Goal: Information Seeking & Learning: Find specific fact

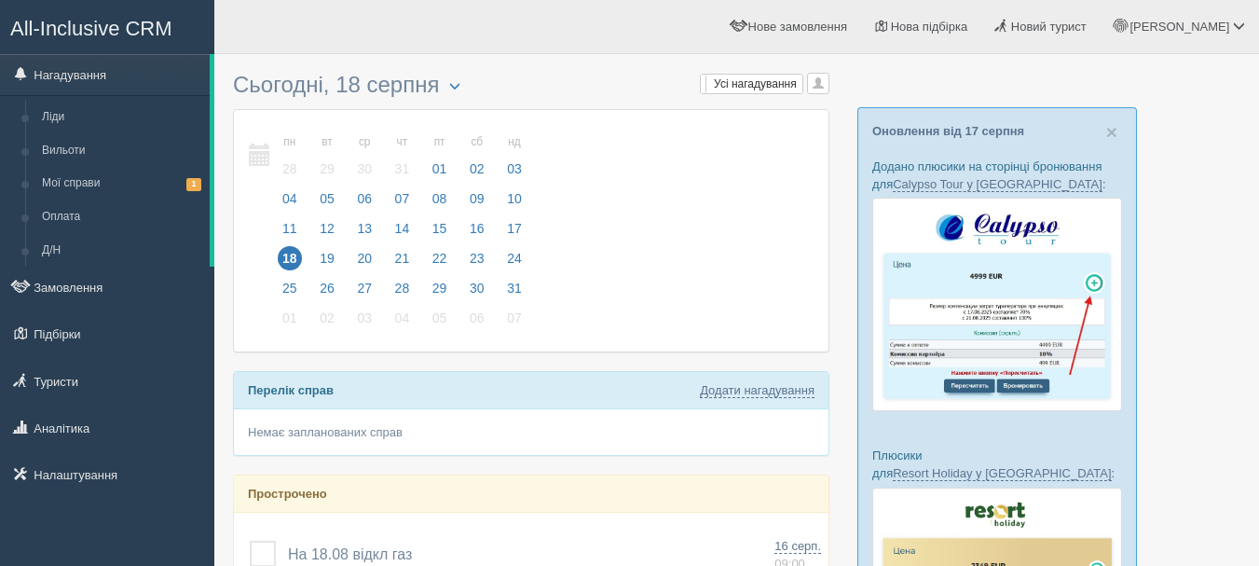
click at [929, 133] on link "Оновлення від 17 серпня" at bounding box center [948, 131] width 152 height 14
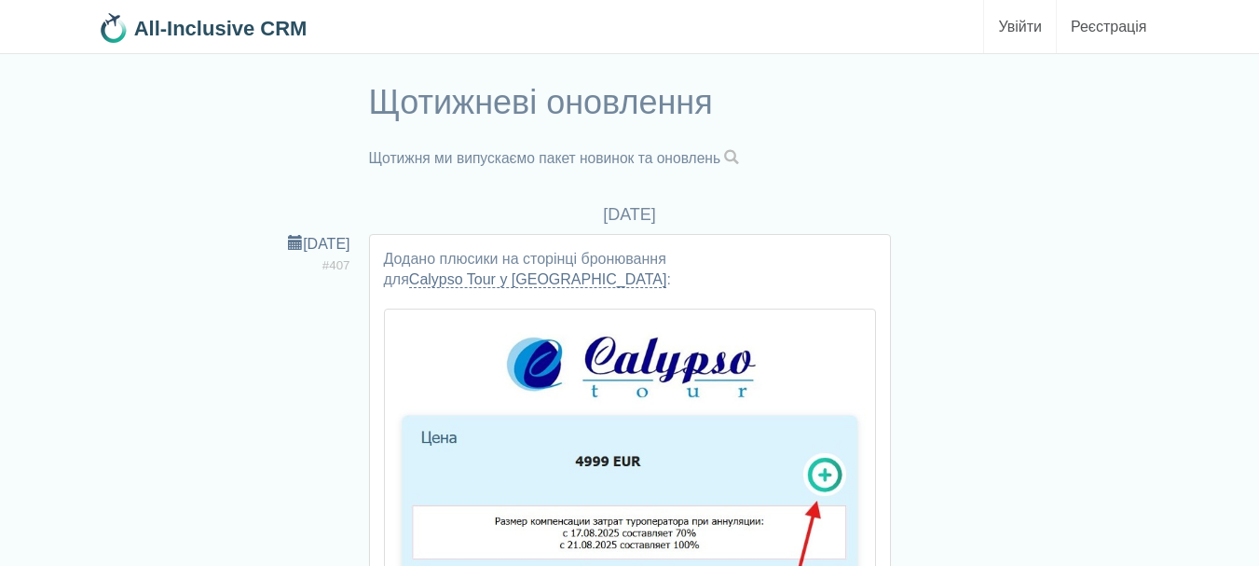
click at [739, 153] on span at bounding box center [731, 157] width 15 height 15
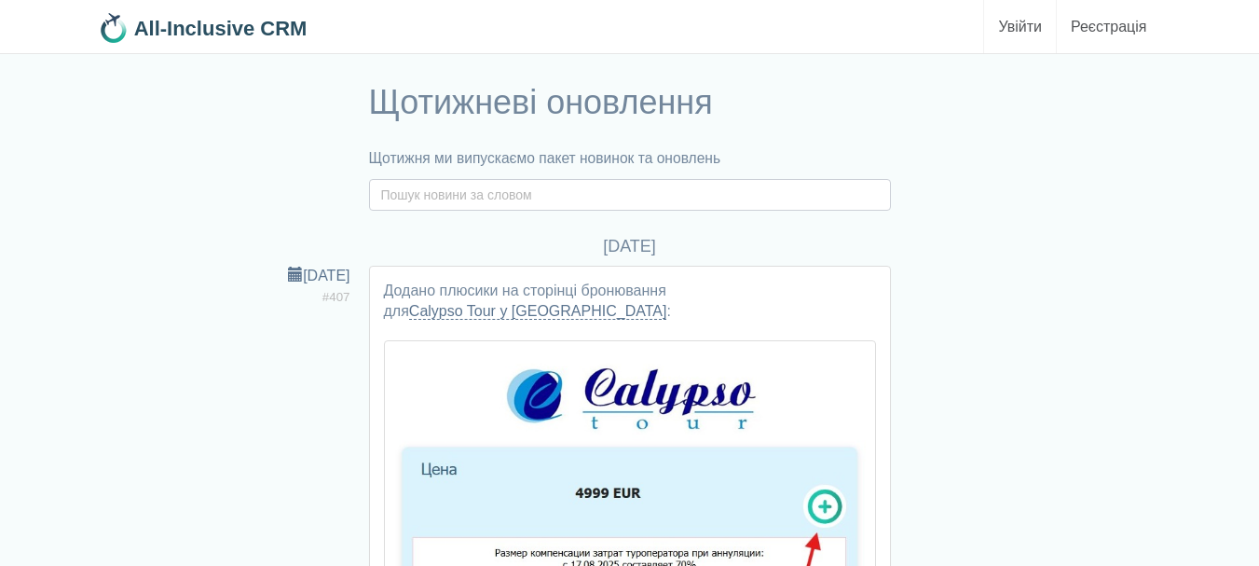
paste input "DYNAMIC"
type input "DYNAMIC"
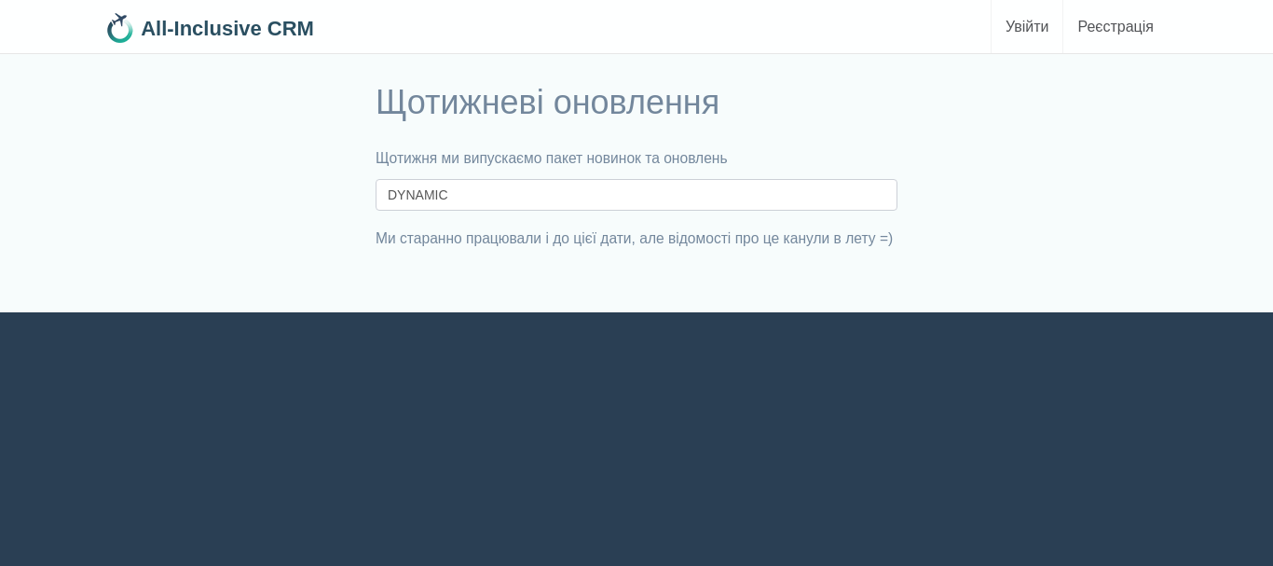
click at [573, 198] on input "DYNAMIC" at bounding box center [637, 195] width 522 height 32
click at [482, 194] on input "DYNAMIC" at bounding box center [637, 195] width 522 height 32
type input "DYNAMIC"
click at [468, 193] on input "DYNAMIC" at bounding box center [637, 195] width 522 height 32
type input "DYNAMI"
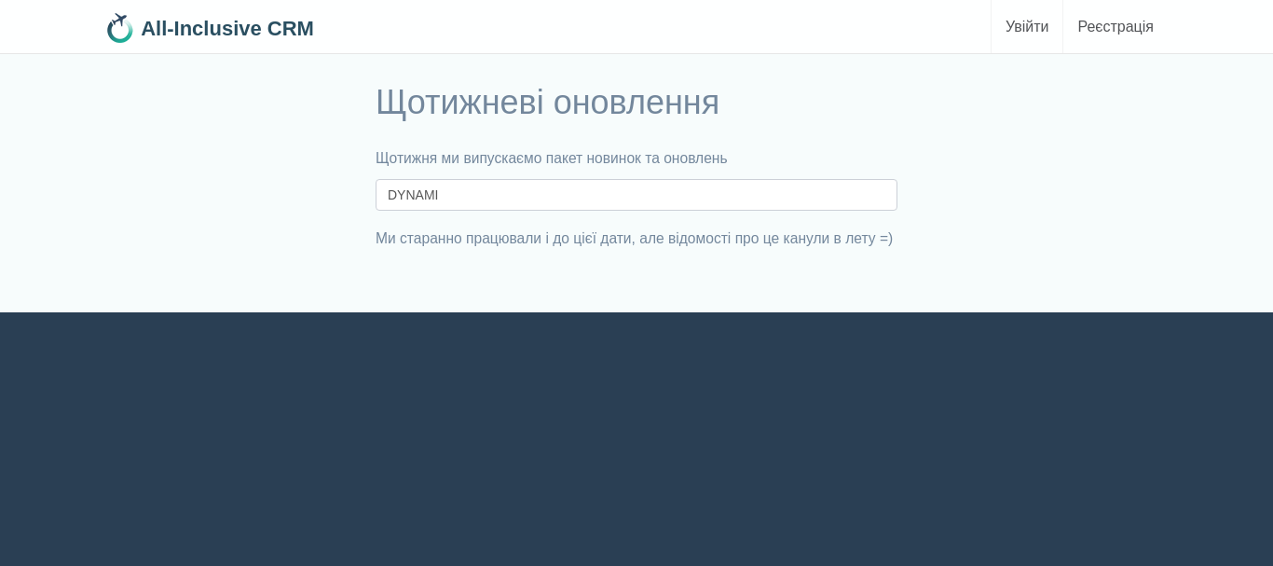
click at [487, 197] on input "DYNAMI" at bounding box center [637, 195] width 522 height 32
click at [487, 199] on input "DYNAMI" at bounding box center [637, 195] width 522 height 32
click at [409, 90] on h1 "Щотижневі оновлення" at bounding box center [637, 102] width 522 height 37
click at [198, 10] on link "All-Inclusive CRM" at bounding box center [216, 23] width 223 height 47
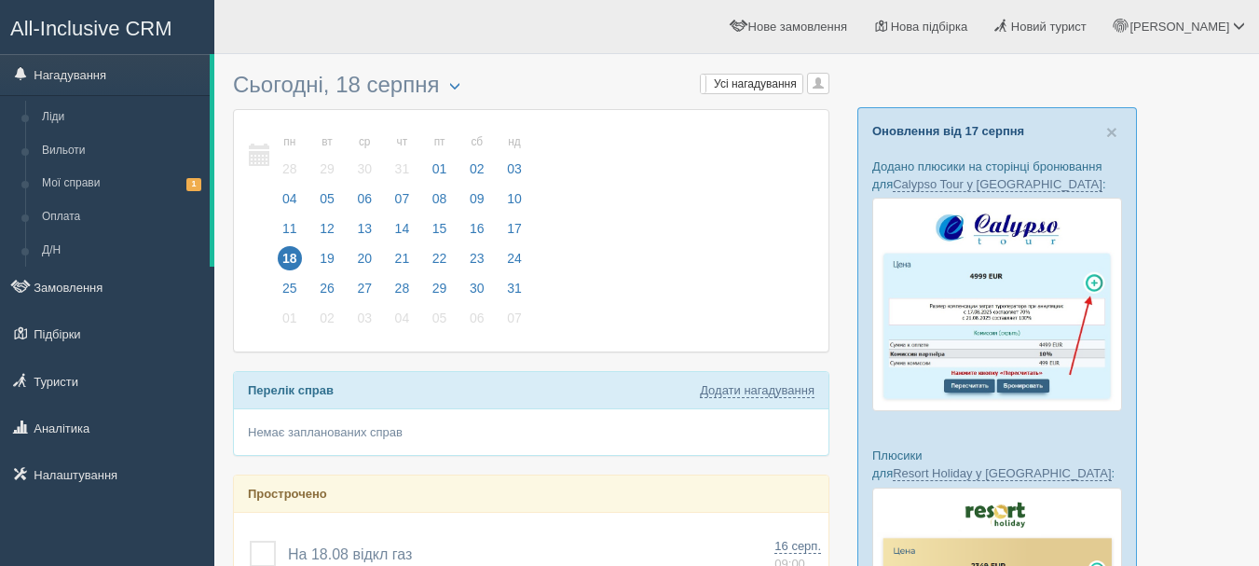
click at [956, 134] on link "Оновлення від 17 серпня" at bounding box center [948, 131] width 152 height 14
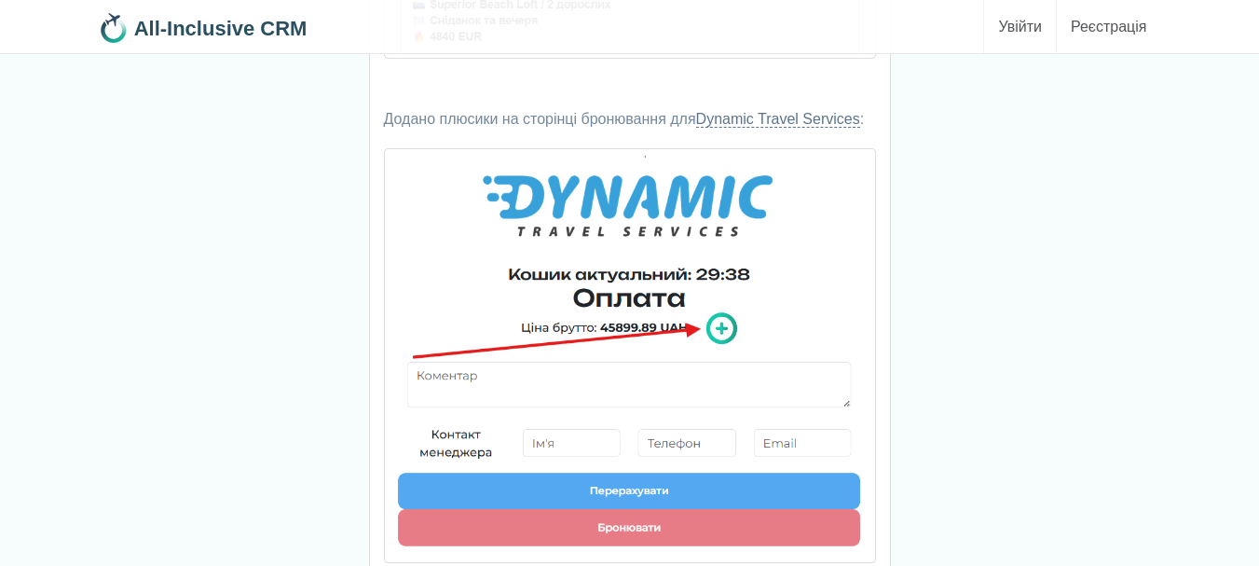
scroll to position [10998, 0]
